Goal: Task Accomplishment & Management: Complete application form

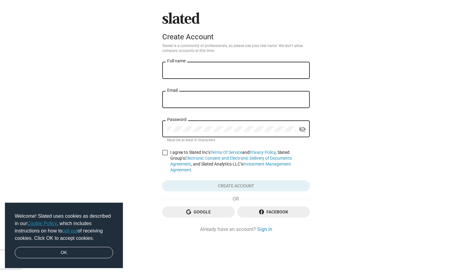
click at [226, 71] on input "Full name" at bounding box center [236, 71] width 138 height 6
type input "[PERSON_NAME]"
click at [204, 103] on div "Email" at bounding box center [236, 99] width 138 height 18
type input "ava@avaferrera.com"
click at [165, 152] on span at bounding box center [165, 153] width 6 height 6
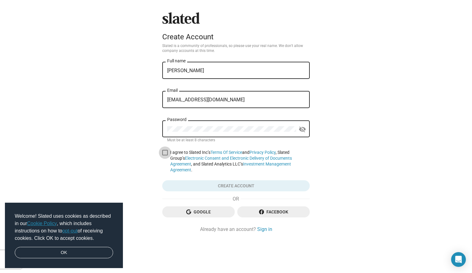
click at [165, 155] on input "I agree to Slated Inc’s Terms Of Service and Privacy Policy , Slated Group’s El…" at bounding box center [165, 155] width 0 height 0
checkbox input "true"
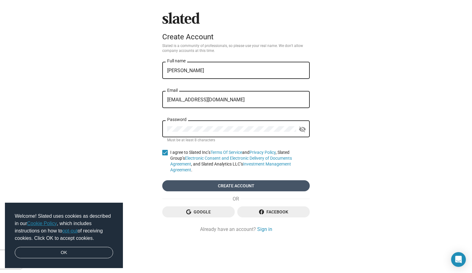
click at [219, 183] on span "Create account" at bounding box center [236, 185] width 138 height 11
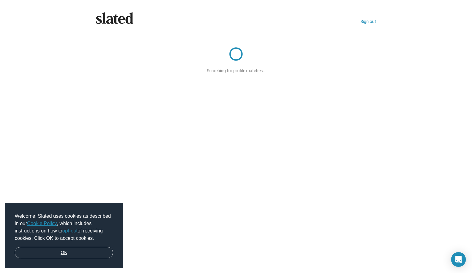
click at [42, 252] on link "OK" at bounding box center [64, 253] width 98 height 12
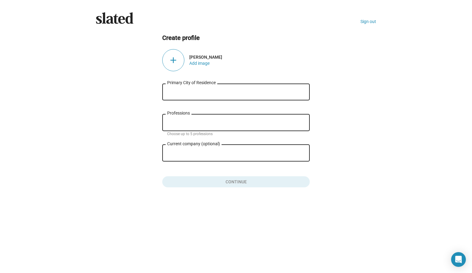
click at [179, 59] on div "add" at bounding box center [173, 60] width 22 height 22
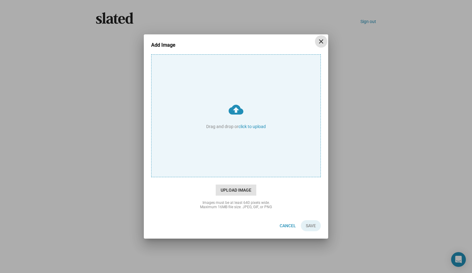
click at [238, 190] on span "Upload Image" at bounding box center [236, 190] width 41 height 11
click at [238, 177] on input "cloud_upload Drag and drop or click to upload" at bounding box center [235, 116] width 169 height 122
type input "C:\fakepath\Ava Ferrera profile photo.jpg"
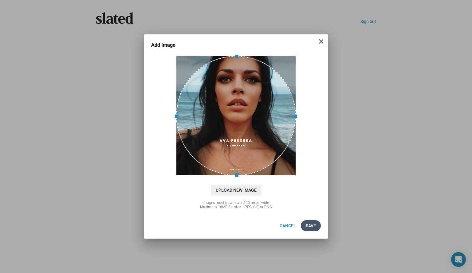
click at [310, 227] on span "Save" at bounding box center [310, 225] width 10 height 11
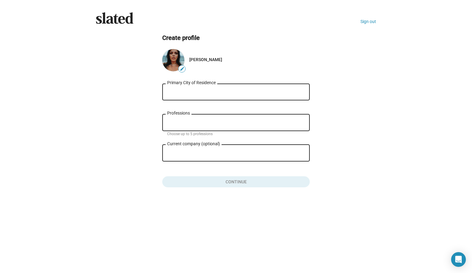
click at [255, 91] on input "Primary City of Residence" at bounding box center [236, 92] width 138 height 6
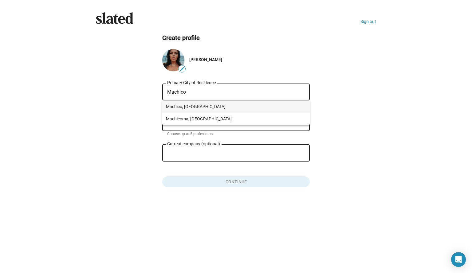
click at [230, 105] on span "Machico, [GEOGRAPHIC_DATA]" at bounding box center [236, 106] width 140 height 12
type input "Machico, [GEOGRAPHIC_DATA]"
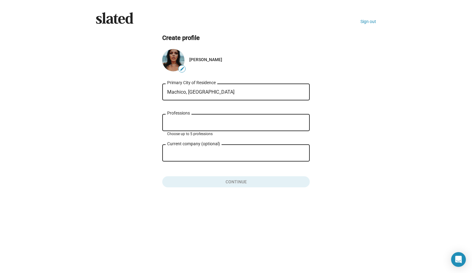
click at [221, 121] on input "Professions" at bounding box center [237, 123] width 138 height 6
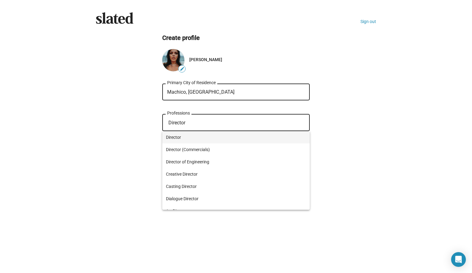
type input "Director"
click at [210, 136] on span "Director" at bounding box center [236, 137] width 140 height 12
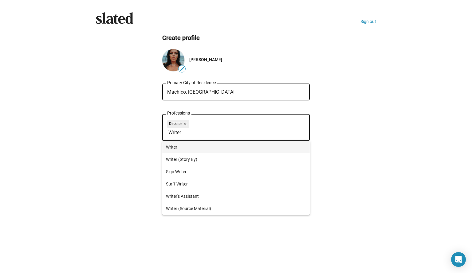
type input "Writer"
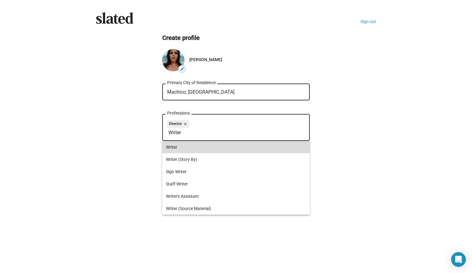
click at [204, 148] on span "Writer" at bounding box center [236, 147] width 140 height 12
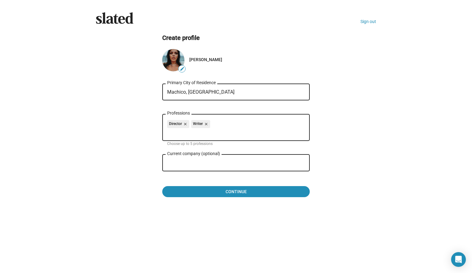
click at [229, 166] on input "Current company (optional)" at bounding box center [231, 163] width 129 height 6
type input "[PERSON_NAME]"
drag, startPoint x: 156, startPoint y: 155, endPoint x: 121, endPoint y: 152, distance: 35.4
click at [121, 152] on ng-component "Create profile edit Ava Ferrera Machico, Portugal Primary City of Residence Dir…" at bounding box center [236, 116] width 280 height 164
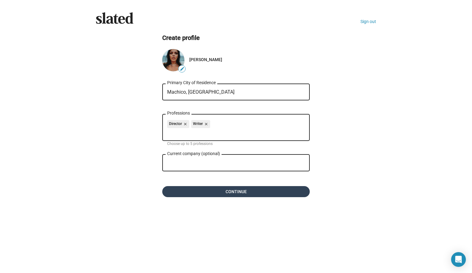
click at [235, 190] on span "Continue" at bounding box center [236, 191] width 138 height 11
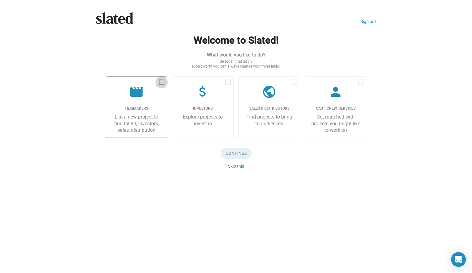
click at [161, 81] on span at bounding box center [162, 83] width 6 height 6
click at [161, 85] on input "checkbox" at bounding box center [161, 85] width 0 height 0
checkbox input "true"
click at [359, 82] on span at bounding box center [361, 83] width 6 height 6
click at [360, 85] on input "checkbox" at bounding box center [360, 85] width 0 height 0
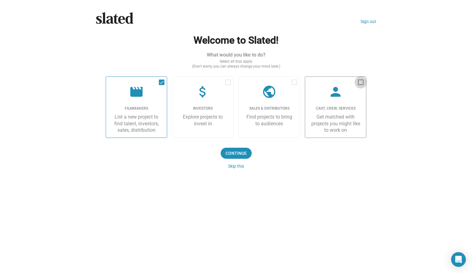
checkbox input "true"
click at [238, 151] on span "Continue" at bounding box center [235, 153] width 31 height 11
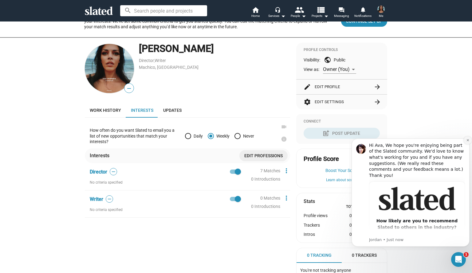
click at [467, 141] on icon "Dismiss notification" at bounding box center [467, 139] width 3 height 3
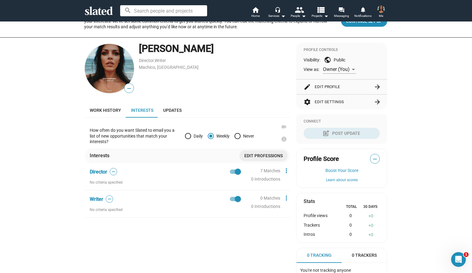
click at [354, 89] on button "edit Edit Profile arrow_forward" at bounding box center [341, 87] width 76 height 15
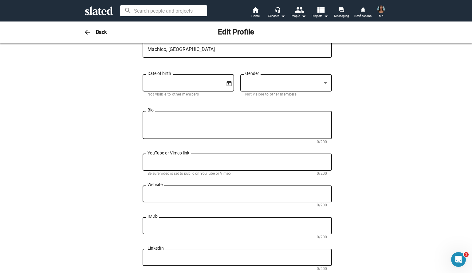
scroll to position [153, 0]
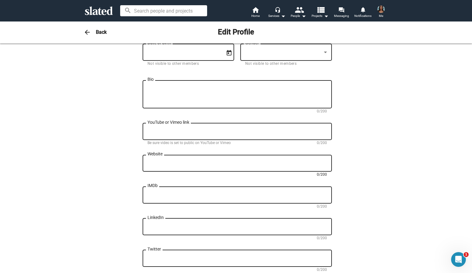
click at [269, 164] on textarea "Website" at bounding box center [236, 164] width 179 height 6
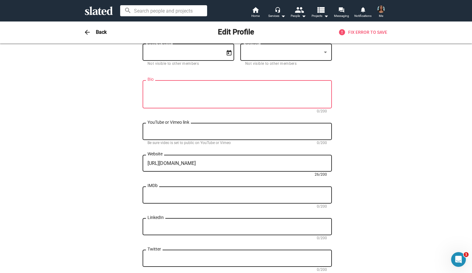
type textarea "[URL][DOMAIN_NAME]"
click at [247, 194] on textarea "IMDb" at bounding box center [236, 195] width 179 height 6
paste textarea "[URL][DOMAIN_NAME]"
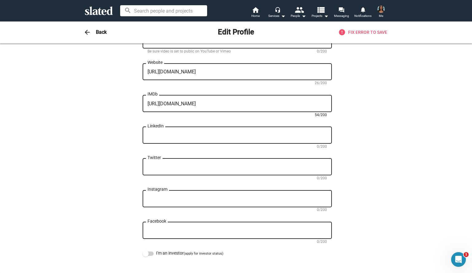
scroll to position [246, 0]
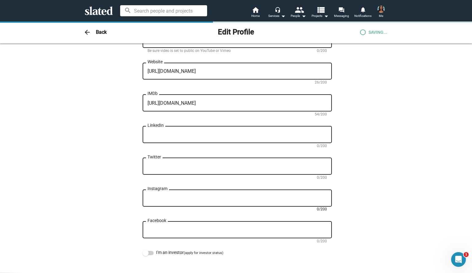
click at [212, 200] on textarea "Instagram" at bounding box center [236, 199] width 179 height 6
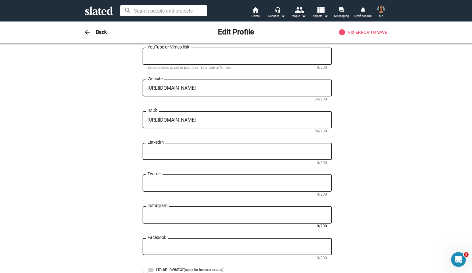
scroll to position [215, 0]
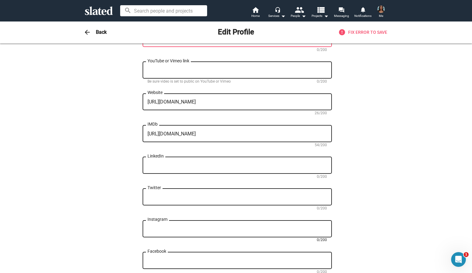
click at [305, 129] on div "[URL][DOMAIN_NAME] IMDb" at bounding box center [236, 133] width 179 height 18
drag, startPoint x: 198, startPoint y: 132, endPoint x: 322, endPoint y: 142, distance: 123.8
click at [322, 142] on div "[URL][DOMAIN_NAME] IMDb" at bounding box center [236, 133] width 179 height 18
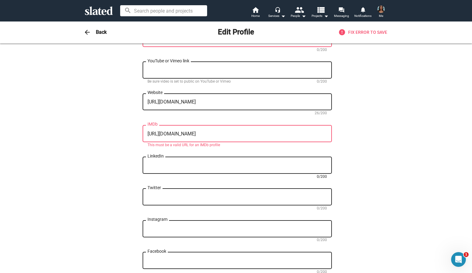
click at [282, 165] on textarea "LinkedIn" at bounding box center [236, 166] width 179 height 6
click at [257, 136] on textarea "[URL][DOMAIN_NAME]" at bounding box center [236, 134] width 179 height 6
click at [229, 130] on div "[URL][DOMAIN_NAME] IMDb" at bounding box center [236, 133] width 179 height 18
drag, startPoint x: 229, startPoint y: 135, endPoint x: 104, endPoint y: 130, distance: 124.4
click at [104, 130] on div "Change Image Change Image [PERSON_NAME] First name (required) [PERSON_NAME] Las…" at bounding box center [236, 62] width 302 height 449
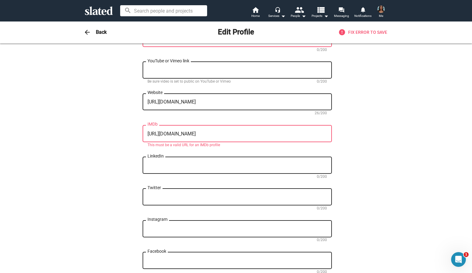
paste textarea "name/nm16172288/?ref_=ext_shr_lnk"
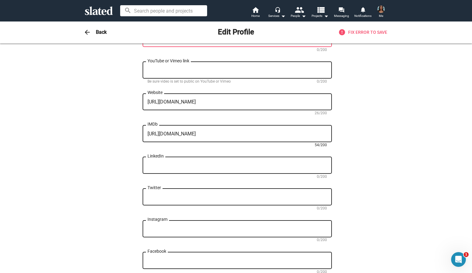
type textarea "[URL][DOMAIN_NAME]"
click at [247, 164] on textarea "LinkedIn" at bounding box center [236, 166] width 179 height 6
click at [211, 227] on textarea "Instagram" at bounding box center [236, 229] width 179 height 6
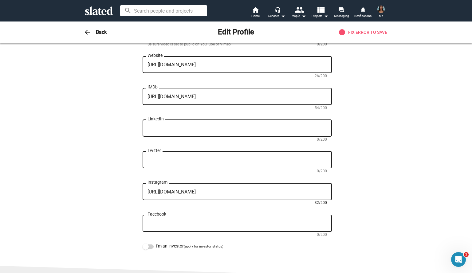
scroll to position [307, 0]
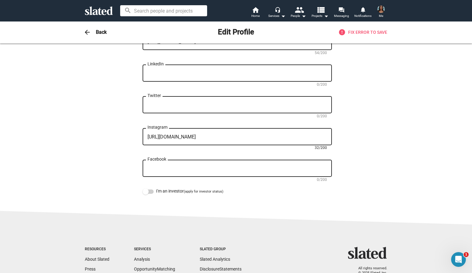
type textarea "[URL][DOMAIN_NAME]"
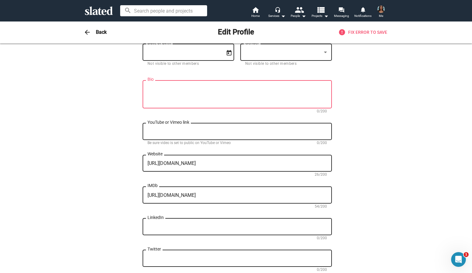
scroll to position [123, 0]
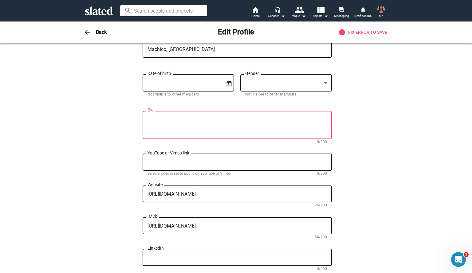
click at [249, 126] on textarea "Bio" at bounding box center [236, 125] width 179 height 17
paste textarea "[PERSON_NAME] is a film director & writer based in the subtropical island of [G…"
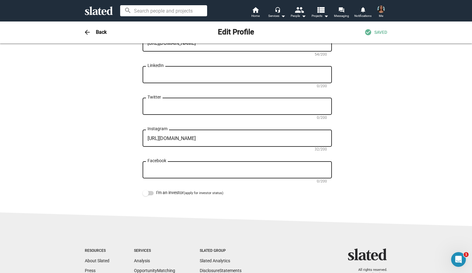
scroll to position [307, 0]
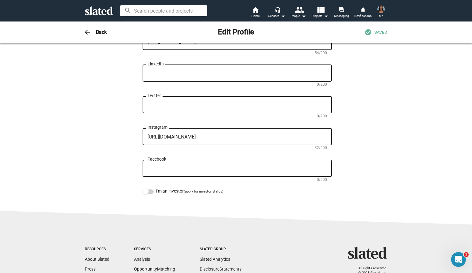
type textarea "[PERSON_NAME] is a film director & writer based in the subtropical island of [G…"
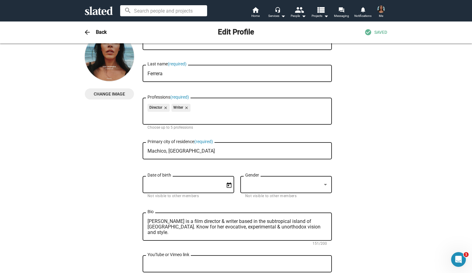
scroll to position [0, 0]
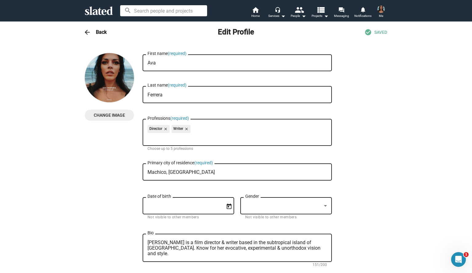
click at [381, 8] on img at bounding box center [380, 9] width 7 height 7
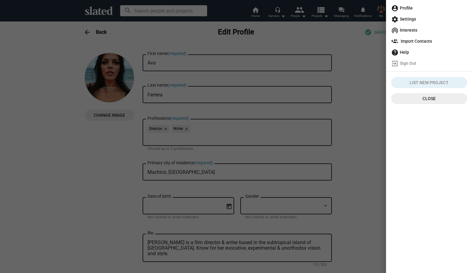
click at [410, 8] on span "account_circle Profile" at bounding box center [429, 7] width 76 height 11
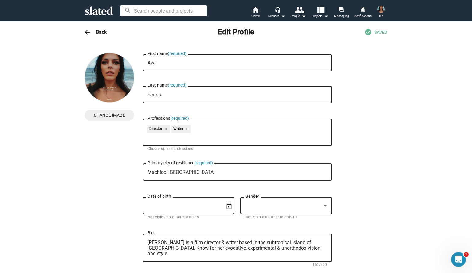
click at [96, 32] on h3 "Back" at bounding box center [101, 32] width 11 height 6
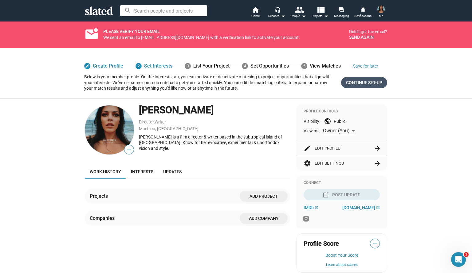
click at [360, 85] on span "Continue Set-up" at bounding box center [364, 82] width 36 height 11
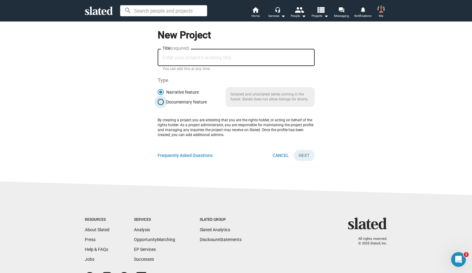
click at [198, 103] on span "Documentary feature" at bounding box center [185, 101] width 43 height 5
click at [164, 103] on input "Documentary feature" at bounding box center [160, 102] width 6 height 6
radio input "true"
click at [212, 56] on input "Title (required)" at bounding box center [235, 58] width 147 height 6
type input "Echoes of the Past"
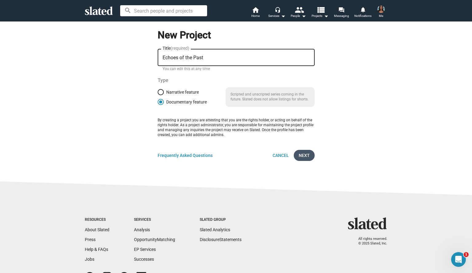
click at [306, 156] on span "Next" at bounding box center [303, 155] width 11 height 11
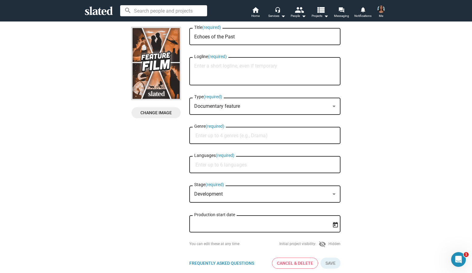
scroll to position [31, 0]
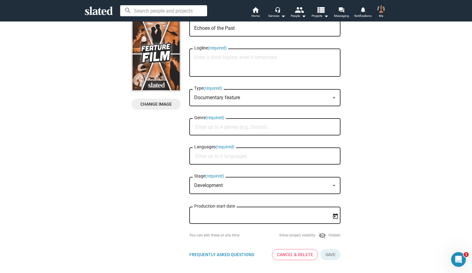
click at [235, 95] on span "Documentary feature" at bounding box center [217, 98] width 46 height 6
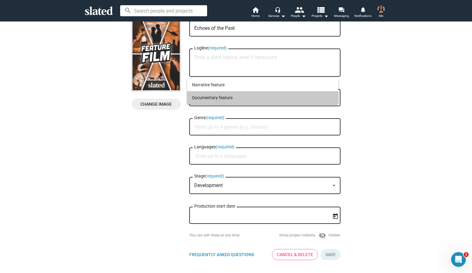
click at [236, 95] on span "Documentary feature" at bounding box center [262, 97] width 141 height 13
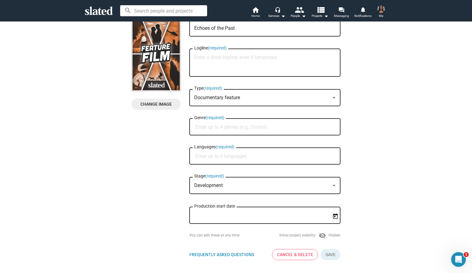
click at [241, 125] on input "Genre (required)" at bounding box center [265, 127] width 141 height 6
type input "short film documentary"
click at [257, 67] on textarea "Logline (required)" at bounding box center [264, 63] width 141 height 17
click at [159, 107] on span "Change Image" at bounding box center [155, 104] width 39 height 11
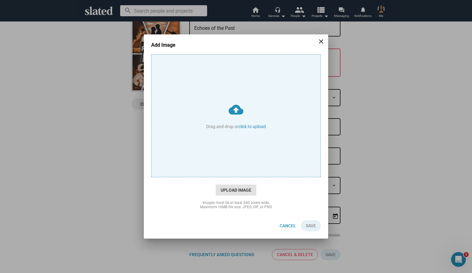
click at [225, 188] on span "Upload Image" at bounding box center [236, 190] width 41 height 11
click at [225, 177] on input "cloud_upload Drag and drop or click to upload" at bounding box center [235, 116] width 169 height 122
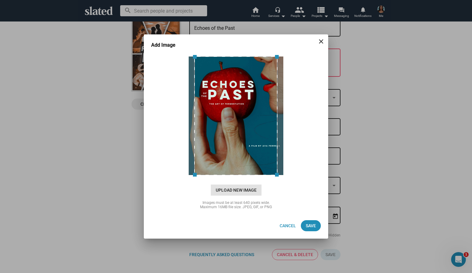
click at [244, 191] on span "Upload New Image" at bounding box center [236, 190] width 51 height 11
click at [244, 177] on input "cloud_upload Drag and drop or click to upload" at bounding box center [235, 116] width 169 height 122
type input "C:\fakepath\echoes of the past.jpg"
